Goal: Navigation & Orientation: Understand site structure

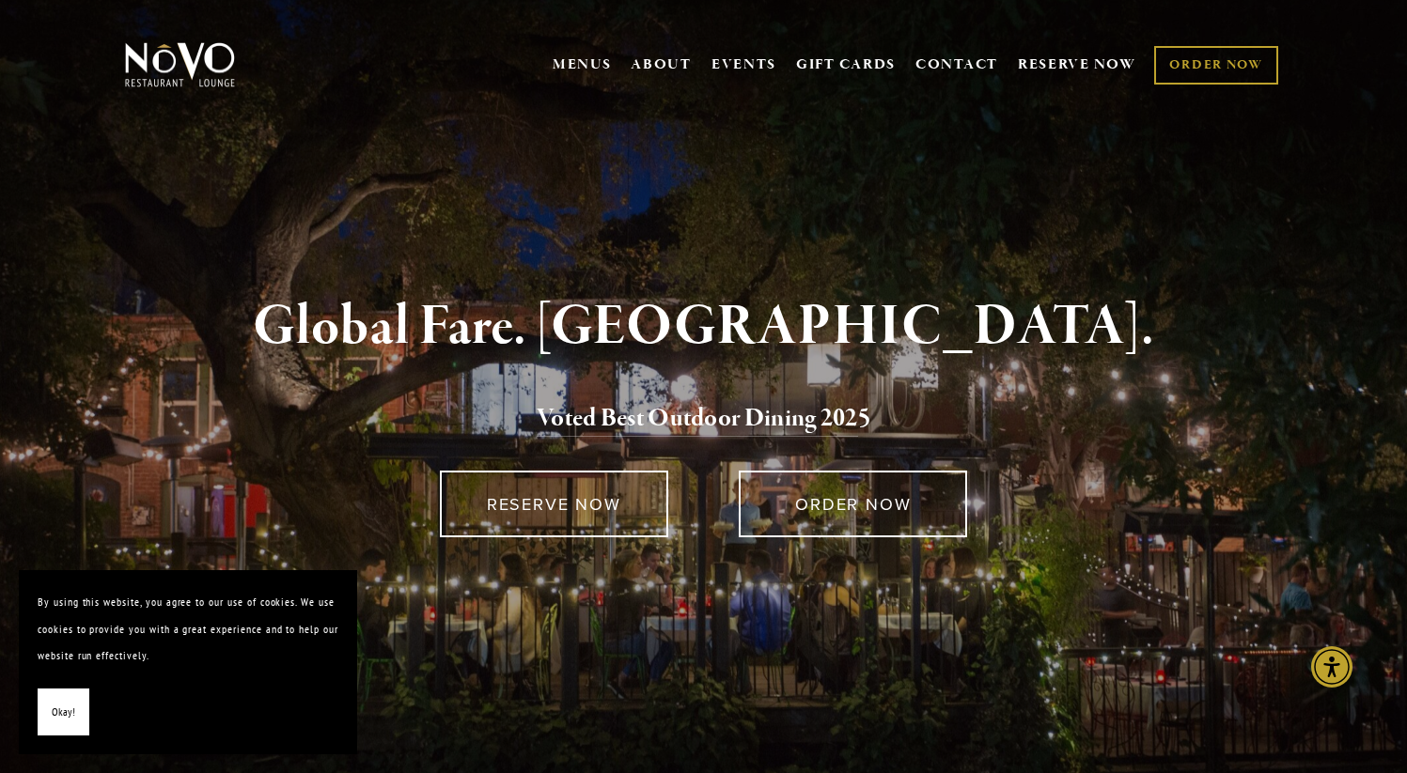
click at [71, 701] on span "Okay!" at bounding box center [63, 712] width 23 height 27
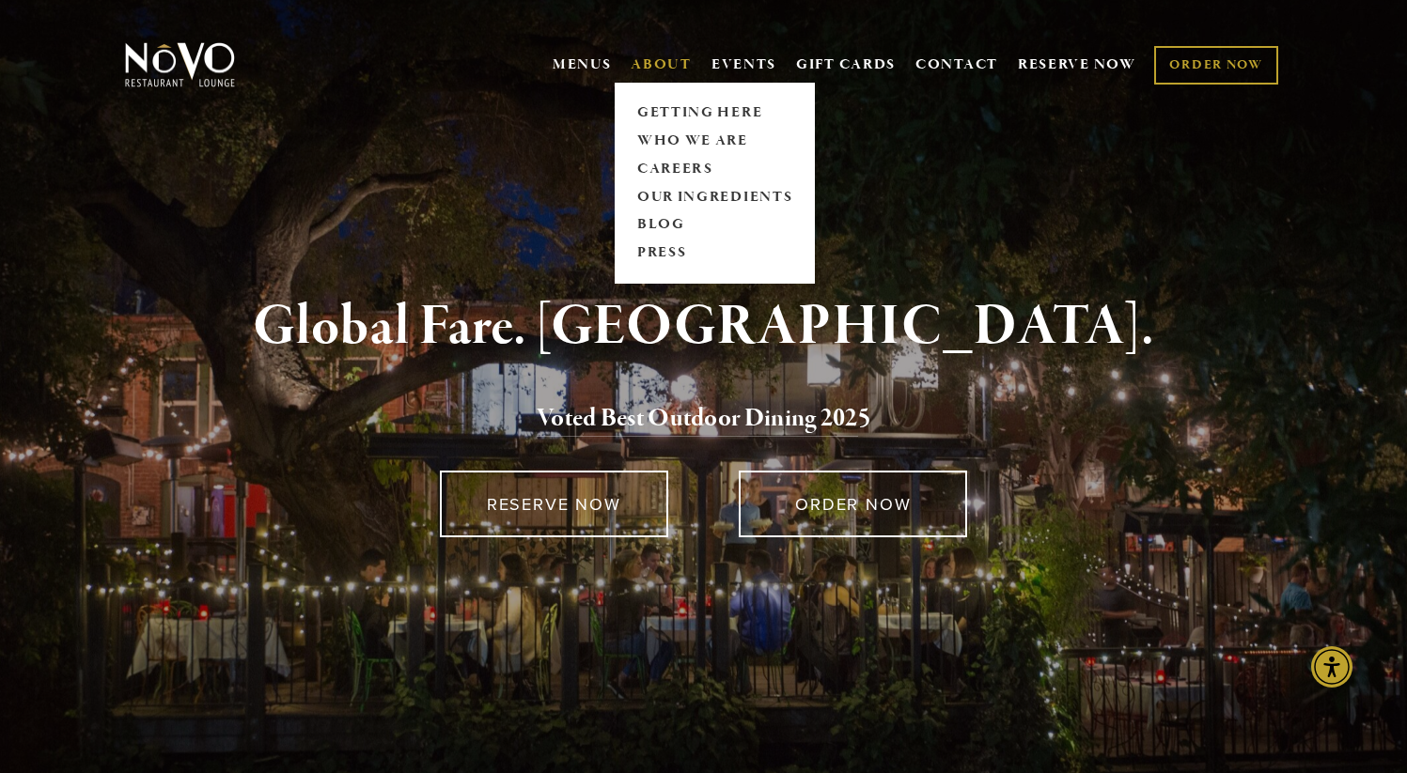
click at [644, 67] on link "ABOUT" at bounding box center [660, 64] width 61 height 19
click at [661, 133] on link "WHO WE ARE" at bounding box center [713, 141] width 167 height 28
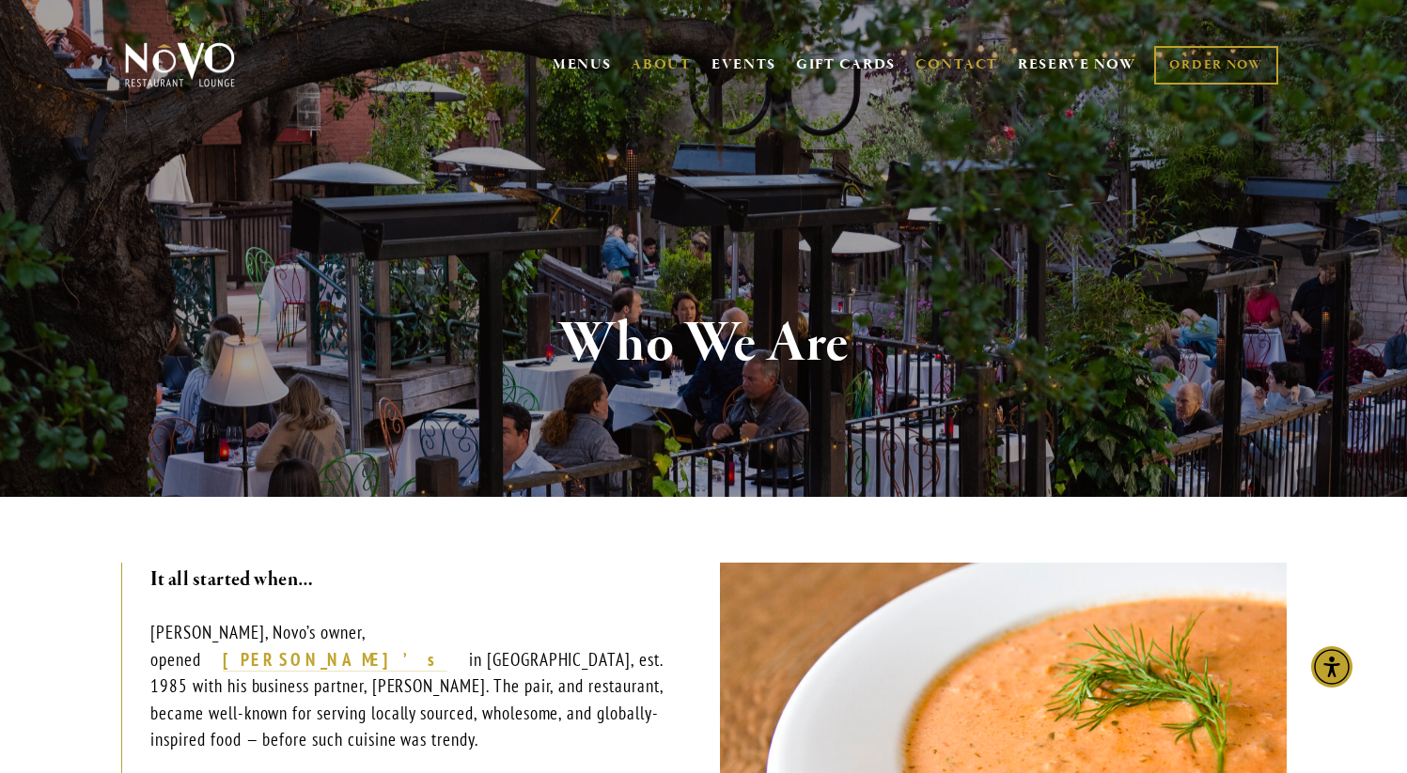
click at [946, 64] on link "CONTACT" at bounding box center [956, 65] width 83 height 36
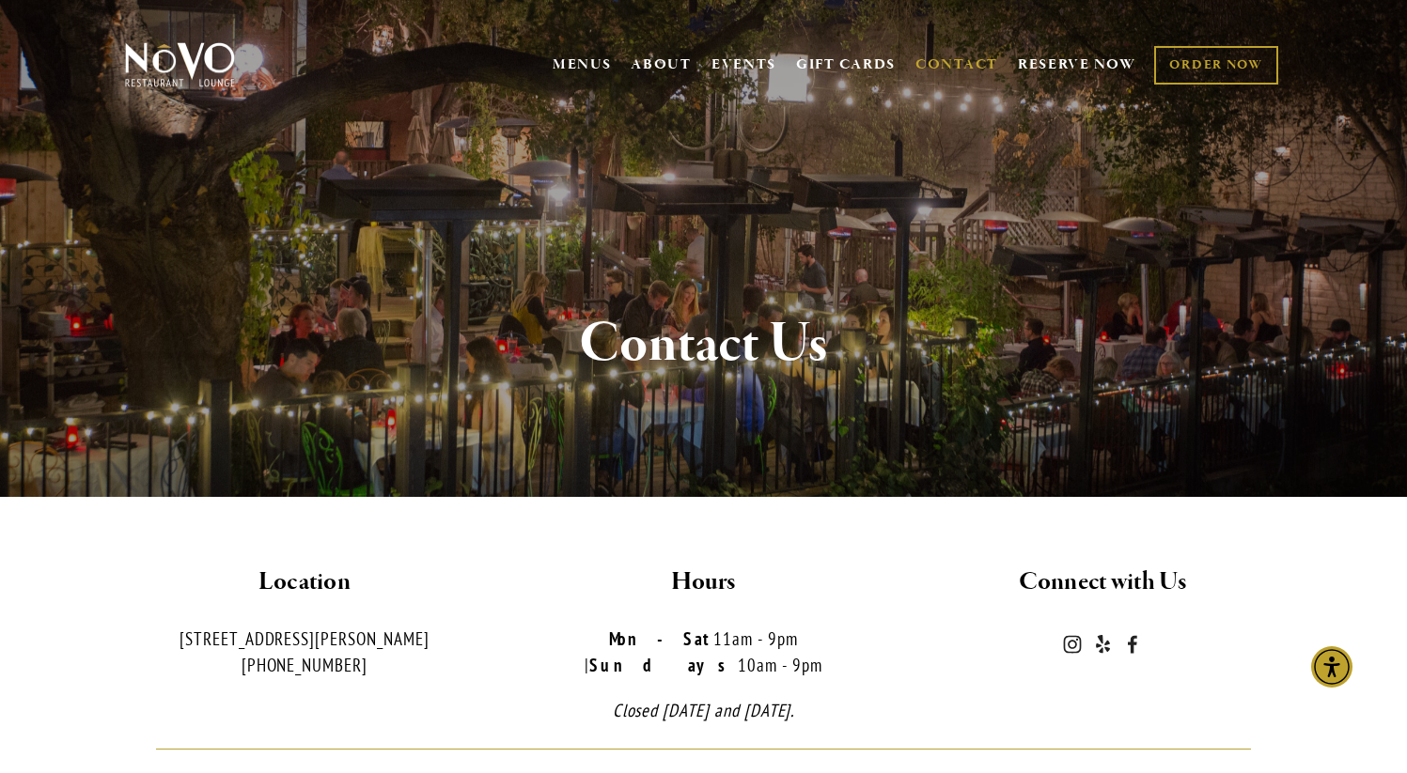
click at [196, 48] on img at bounding box center [179, 64] width 117 height 47
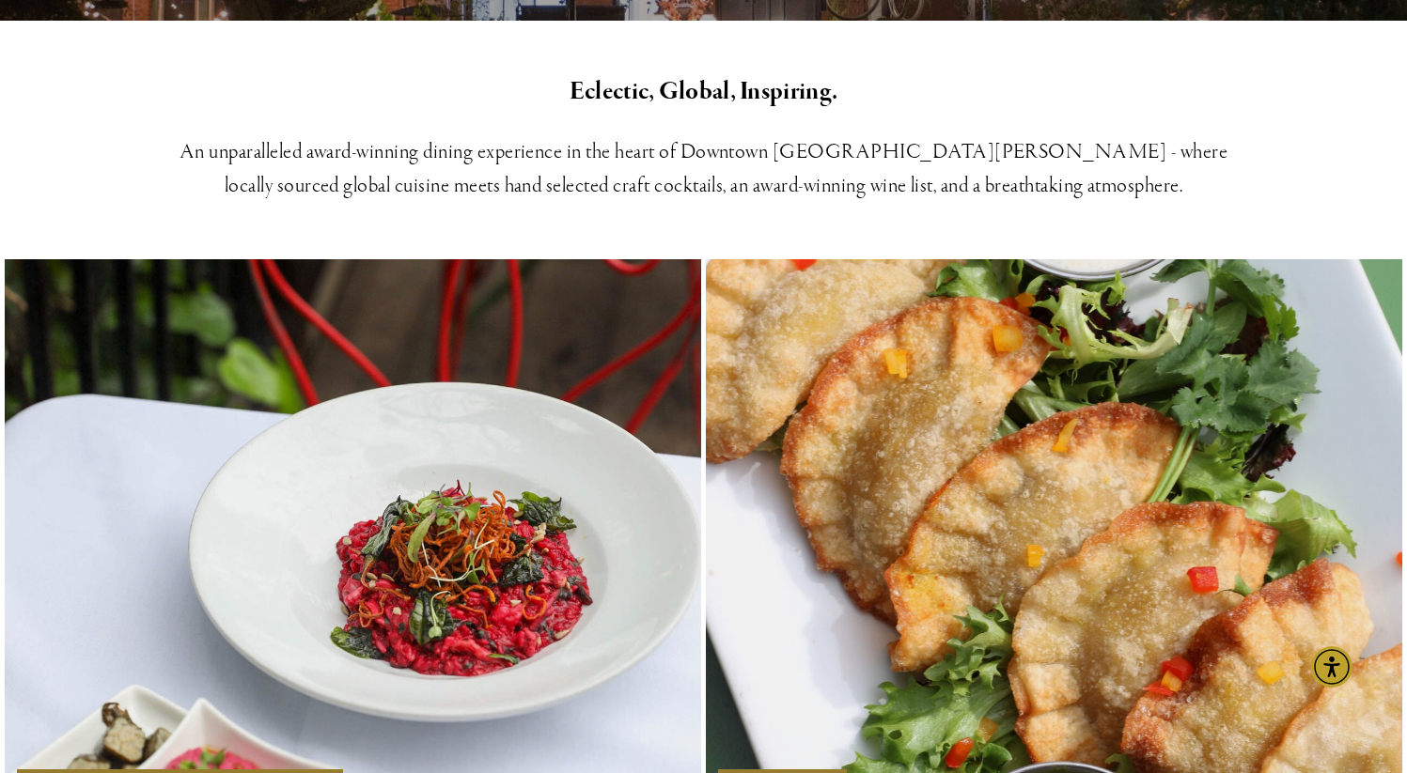
scroll to position [814, 0]
